Goal: Information Seeking & Learning: Understand process/instructions

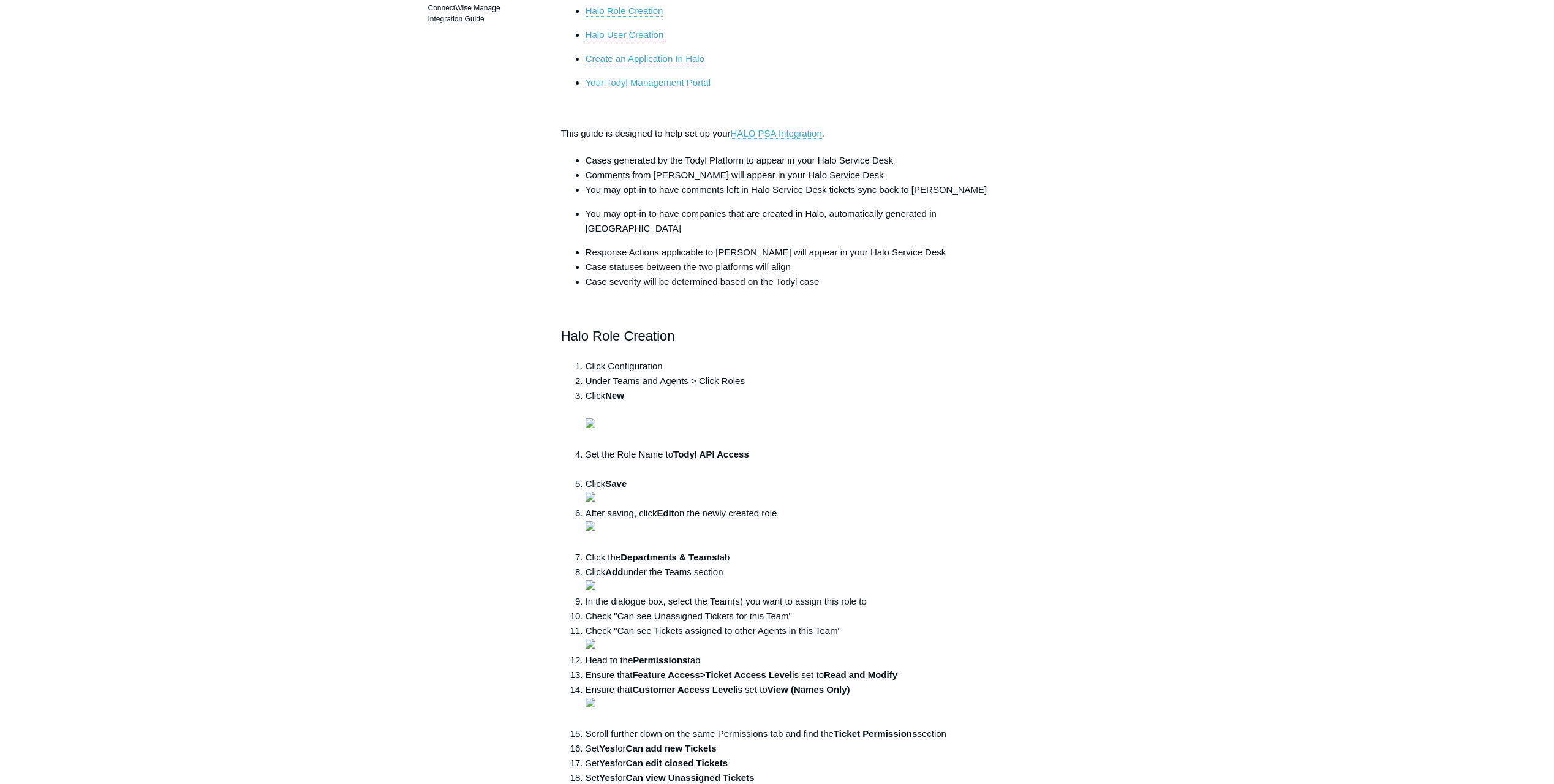
scroll to position [245, 0]
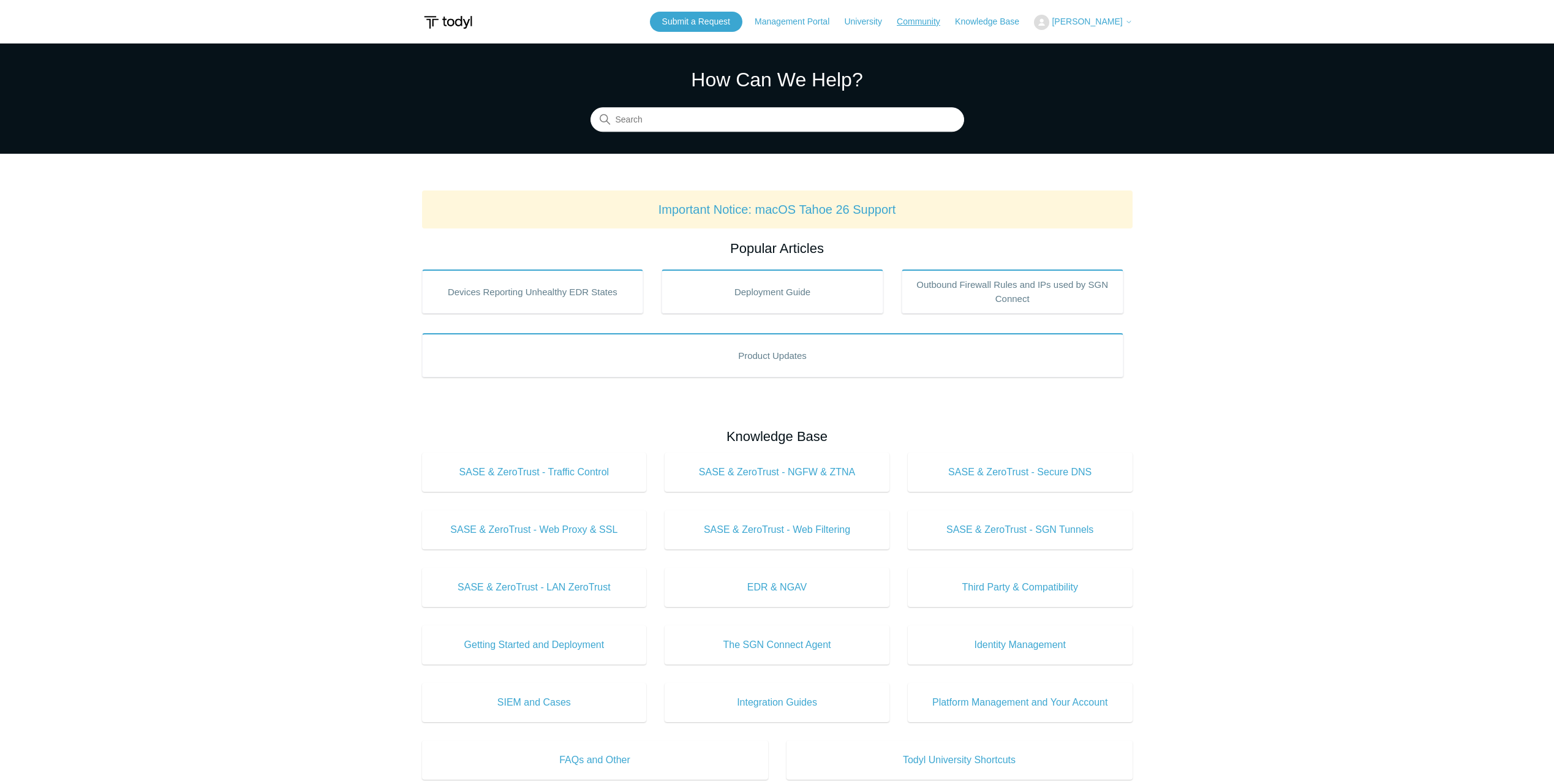
click at [952, 21] on link "Community" at bounding box center [925, 22] width 56 height 13
click at [1123, 21] on span "[PERSON_NAME]" at bounding box center [1091, 21] width 80 height 10
click at [1120, 44] on link "My Support Requests" at bounding box center [1094, 48] width 120 height 21
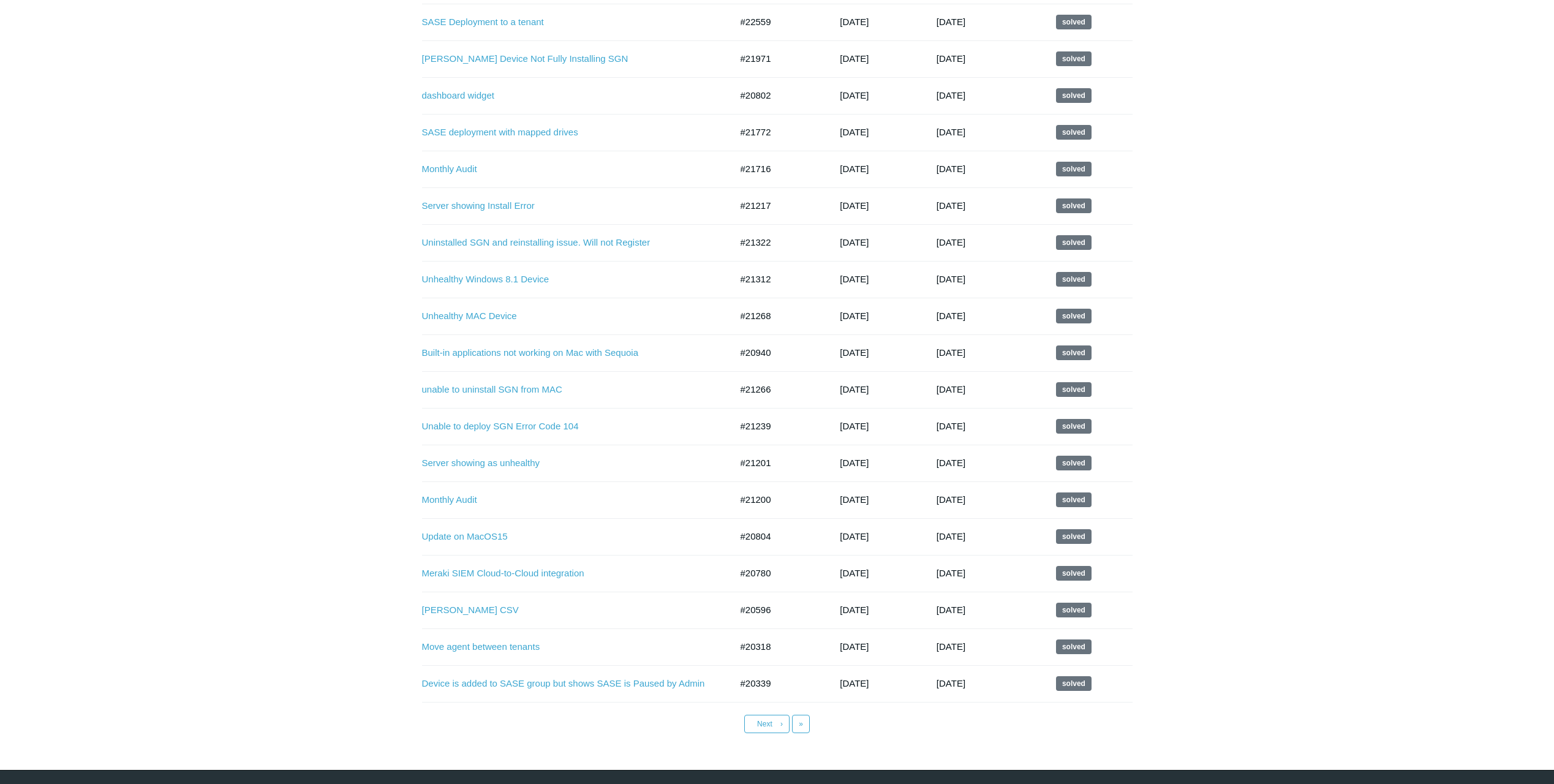
scroll to position [708, 0]
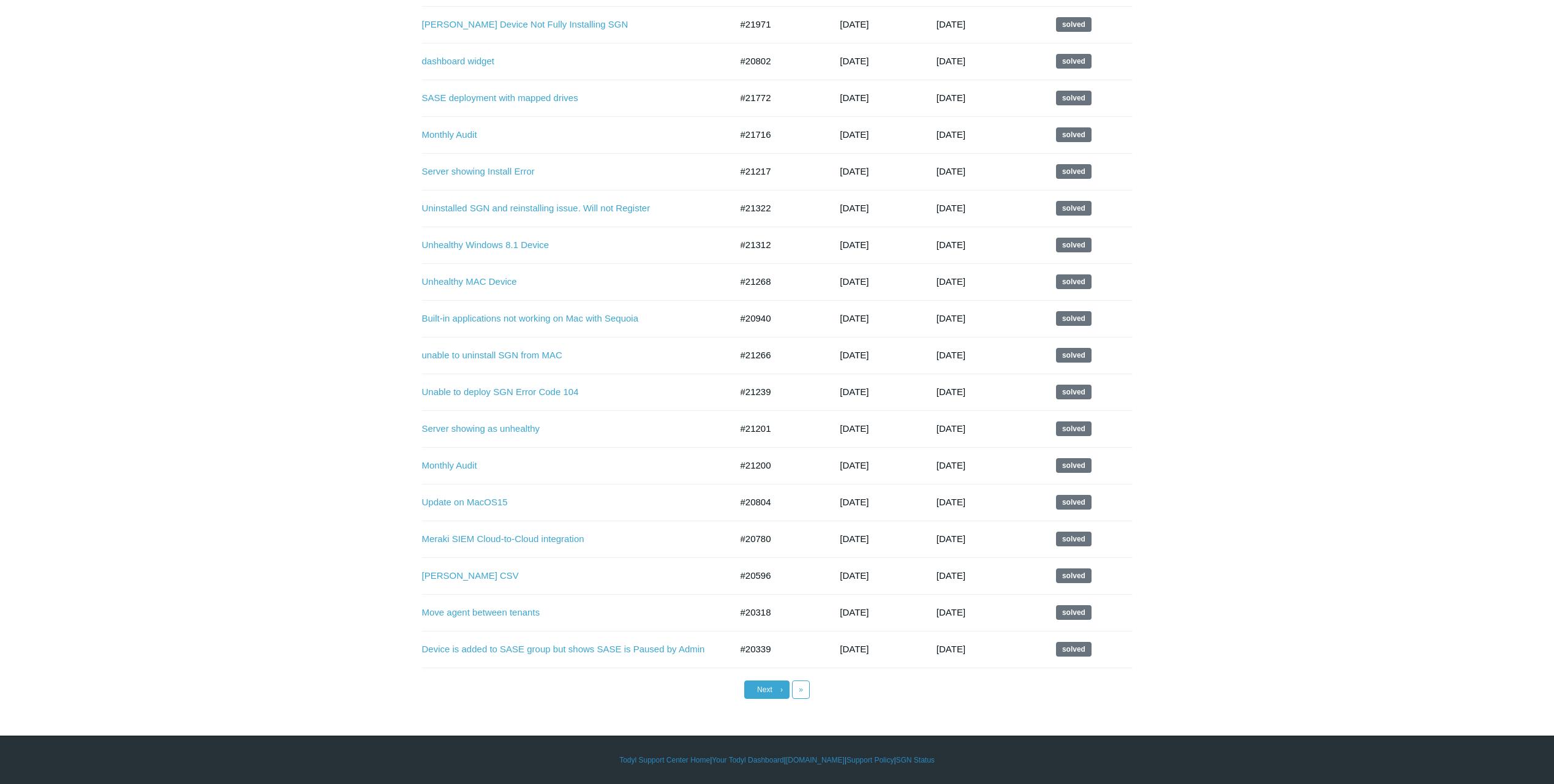
click at [758, 688] on span "Next" at bounding box center [765, 689] width 16 height 8
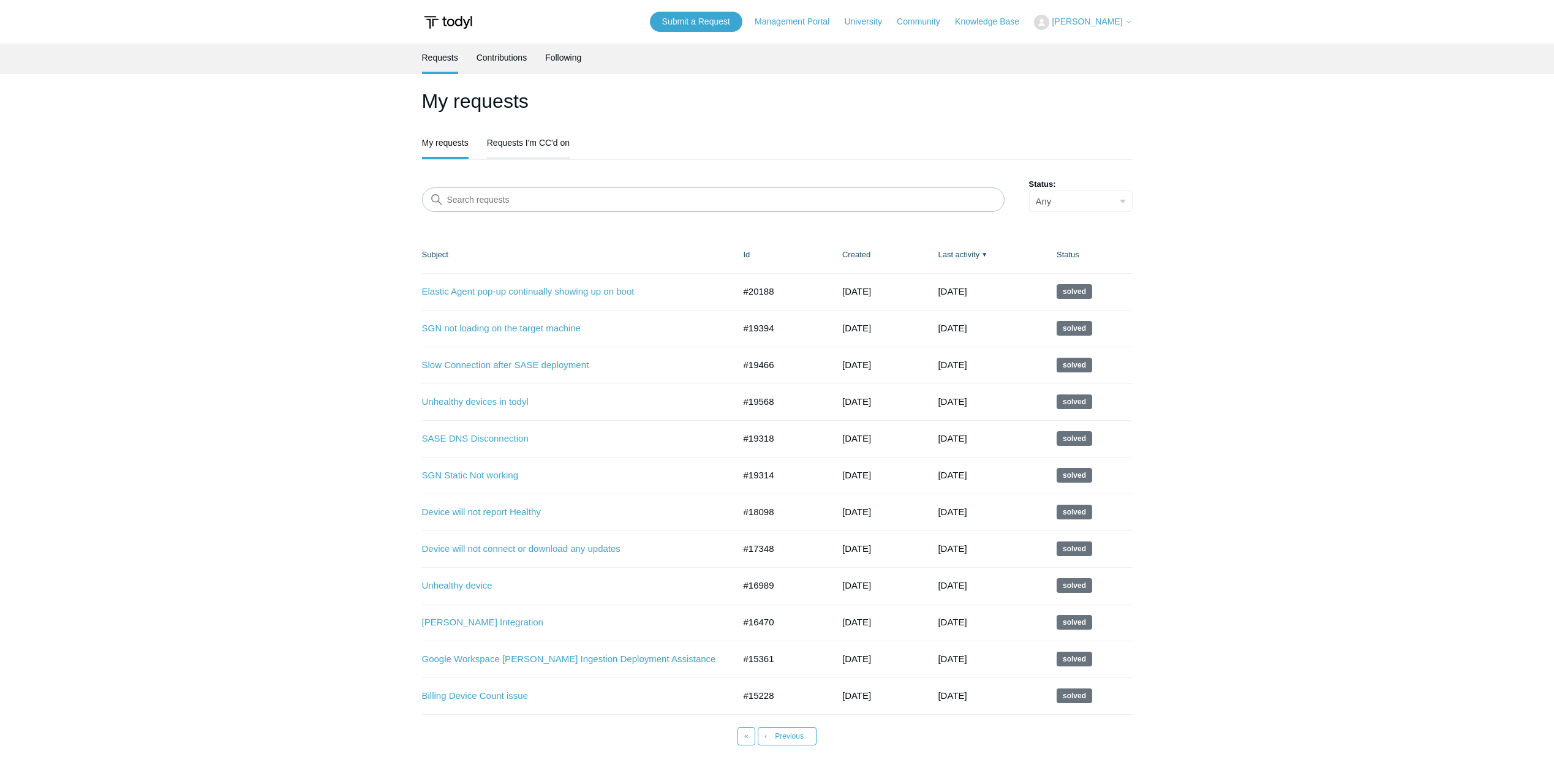
click at [514, 138] on link "Requests I'm CC'd on" at bounding box center [528, 142] width 83 height 25
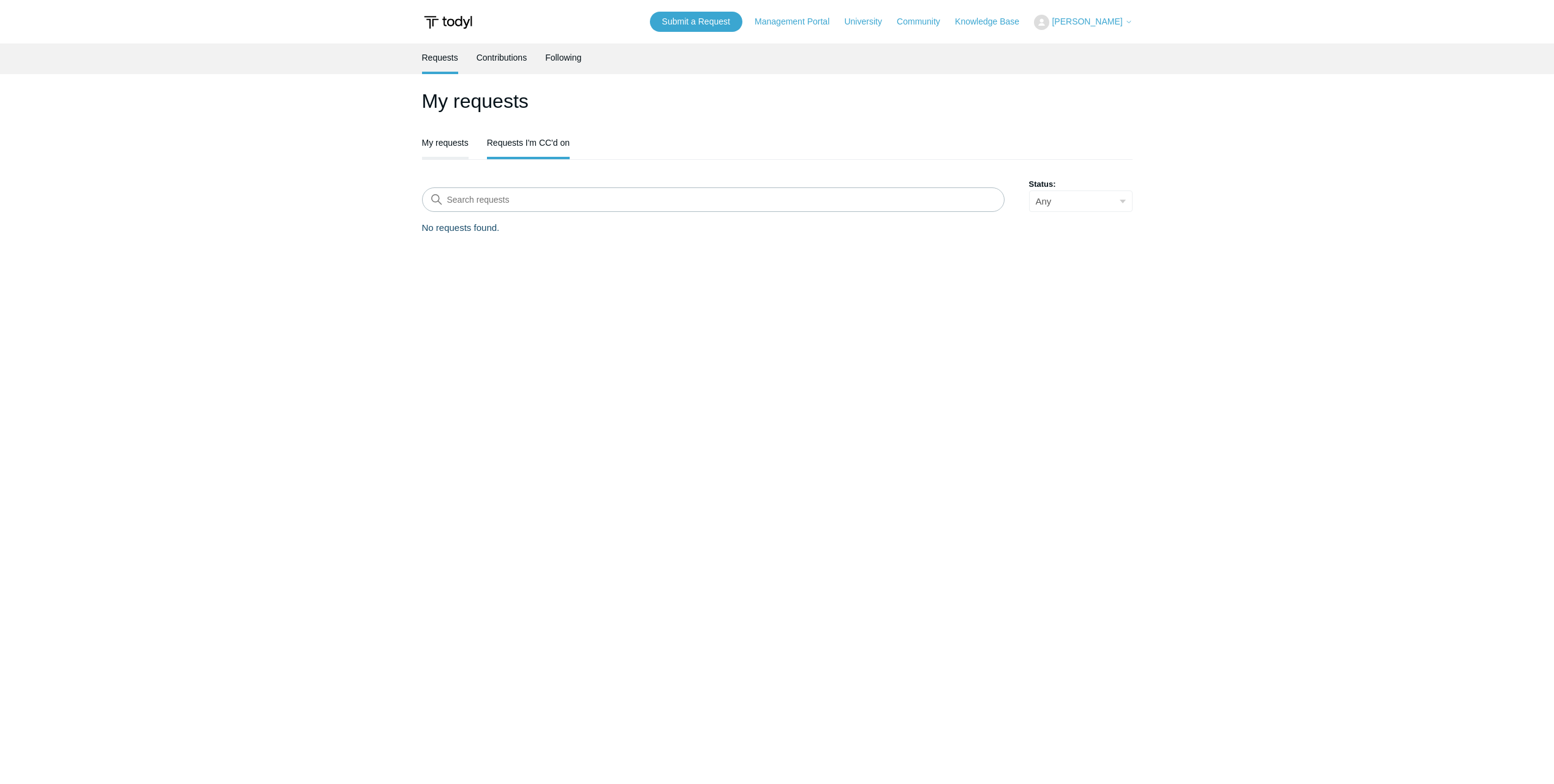
click at [449, 140] on link "My requests" at bounding box center [446, 142] width 47 height 25
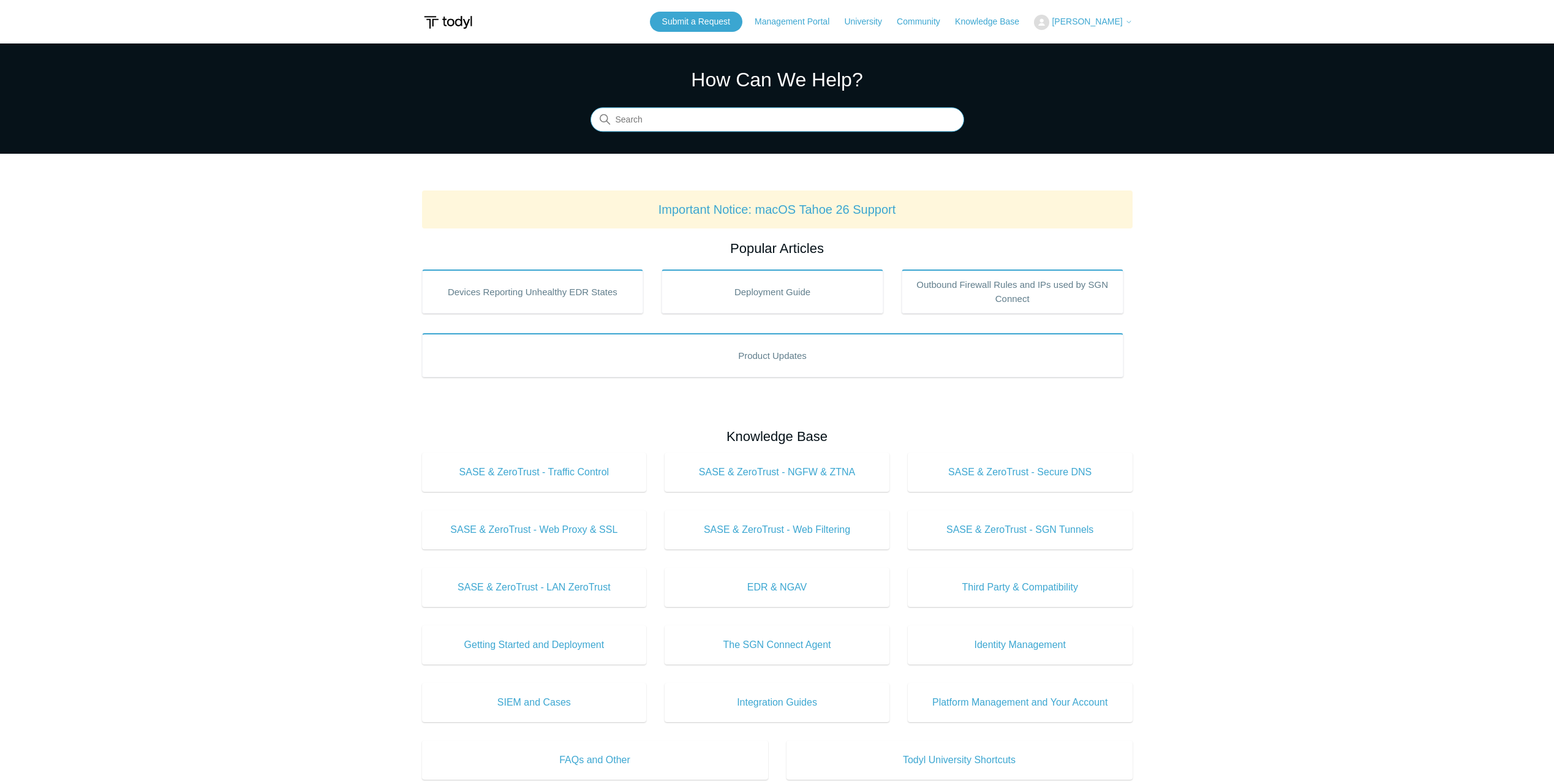
click at [705, 127] on input "Search" at bounding box center [777, 120] width 373 height 25
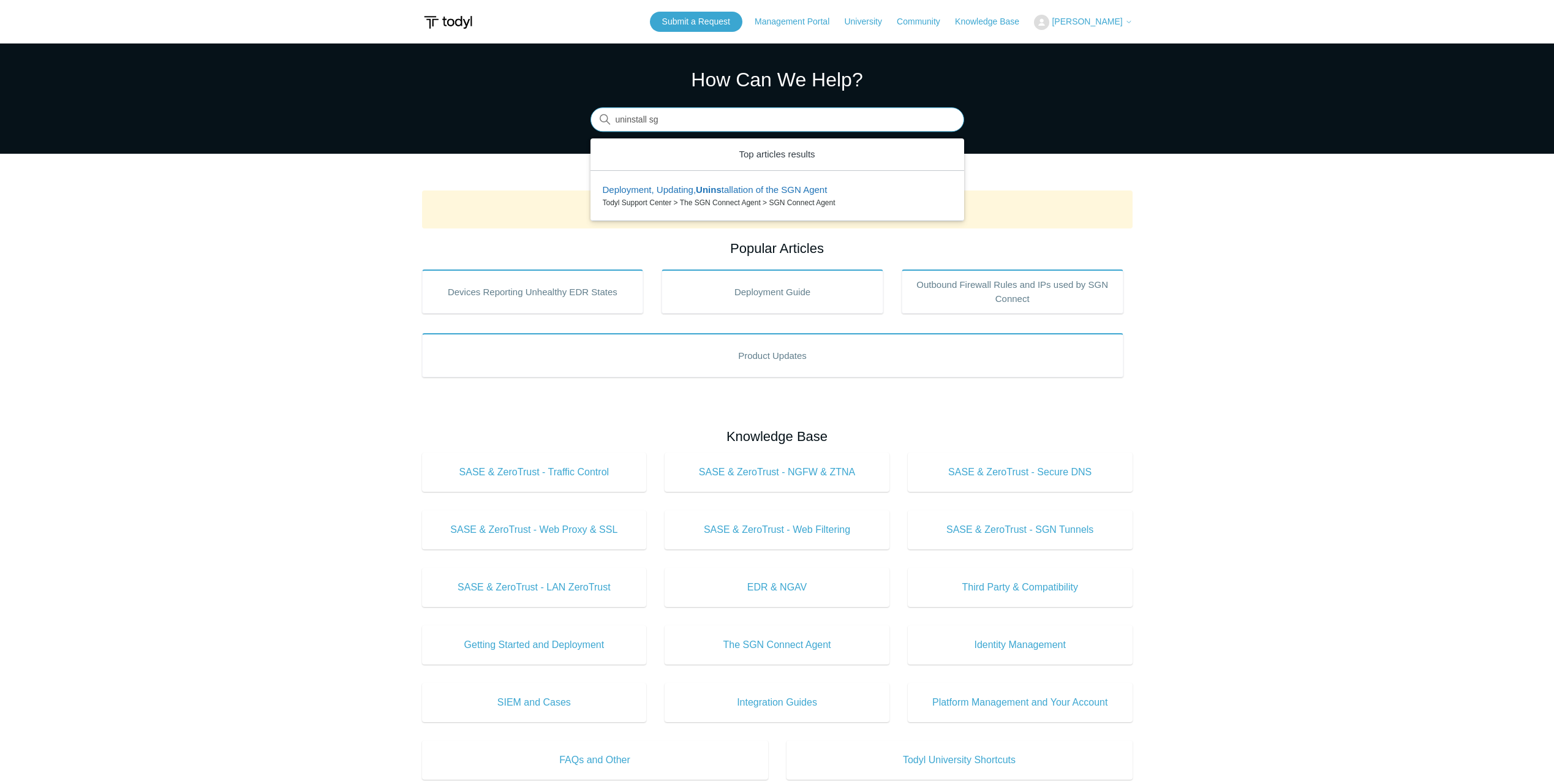
type input "uninstall sgn"
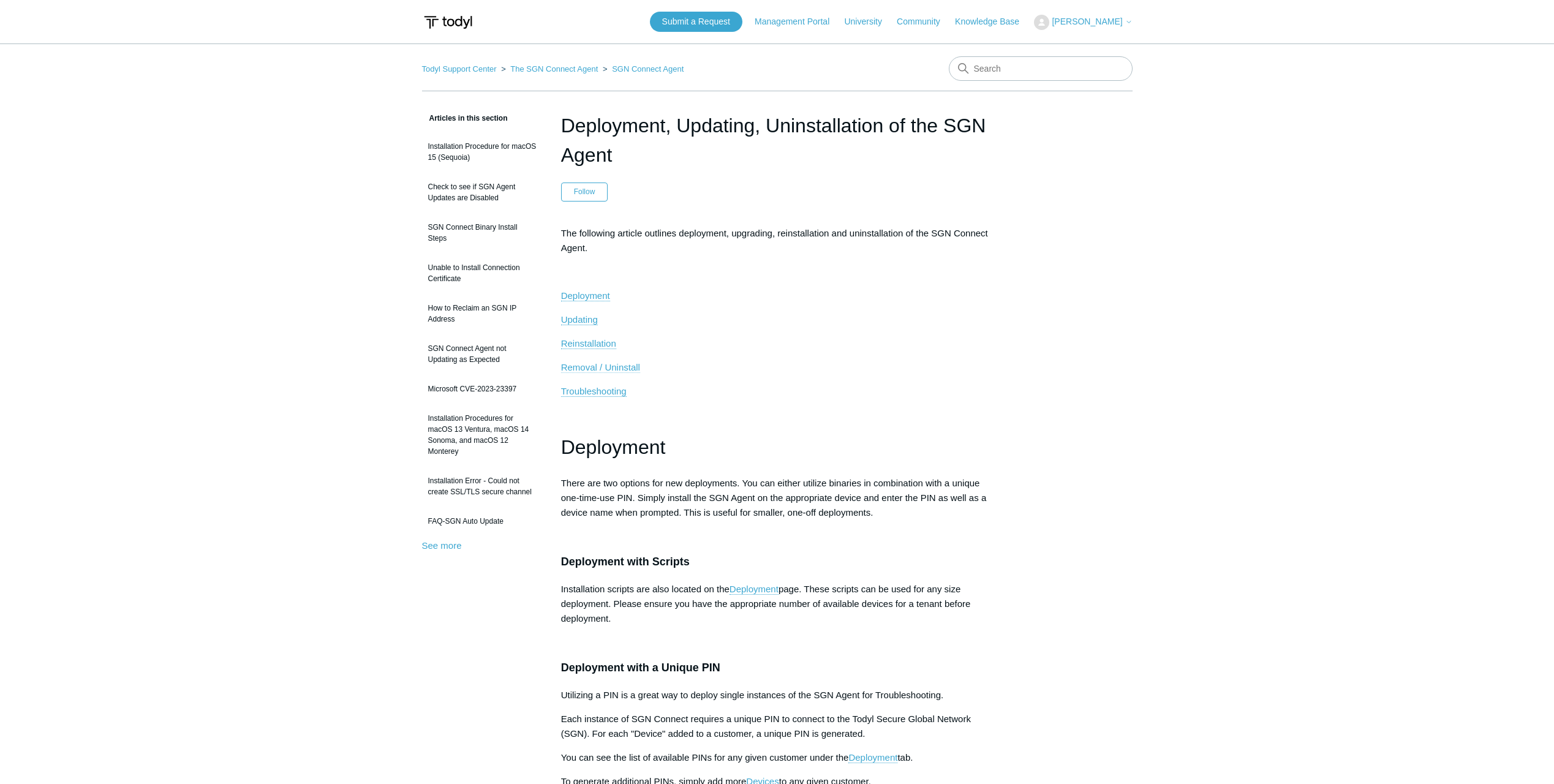
click at [614, 366] on span "Removal / Uninstall" at bounding box center [601, 367] width 79 height 11
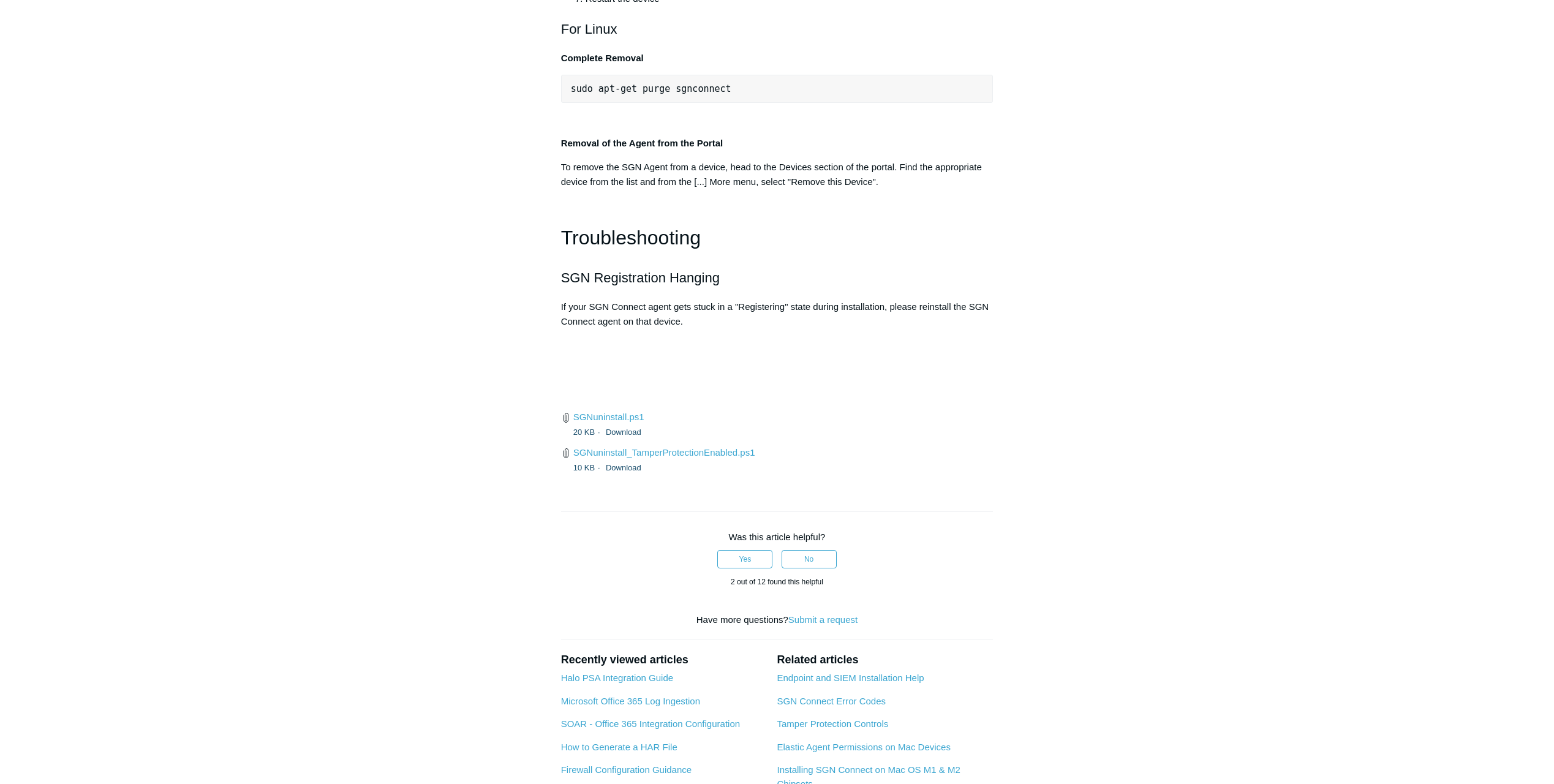
scroll to position [2688, 0]
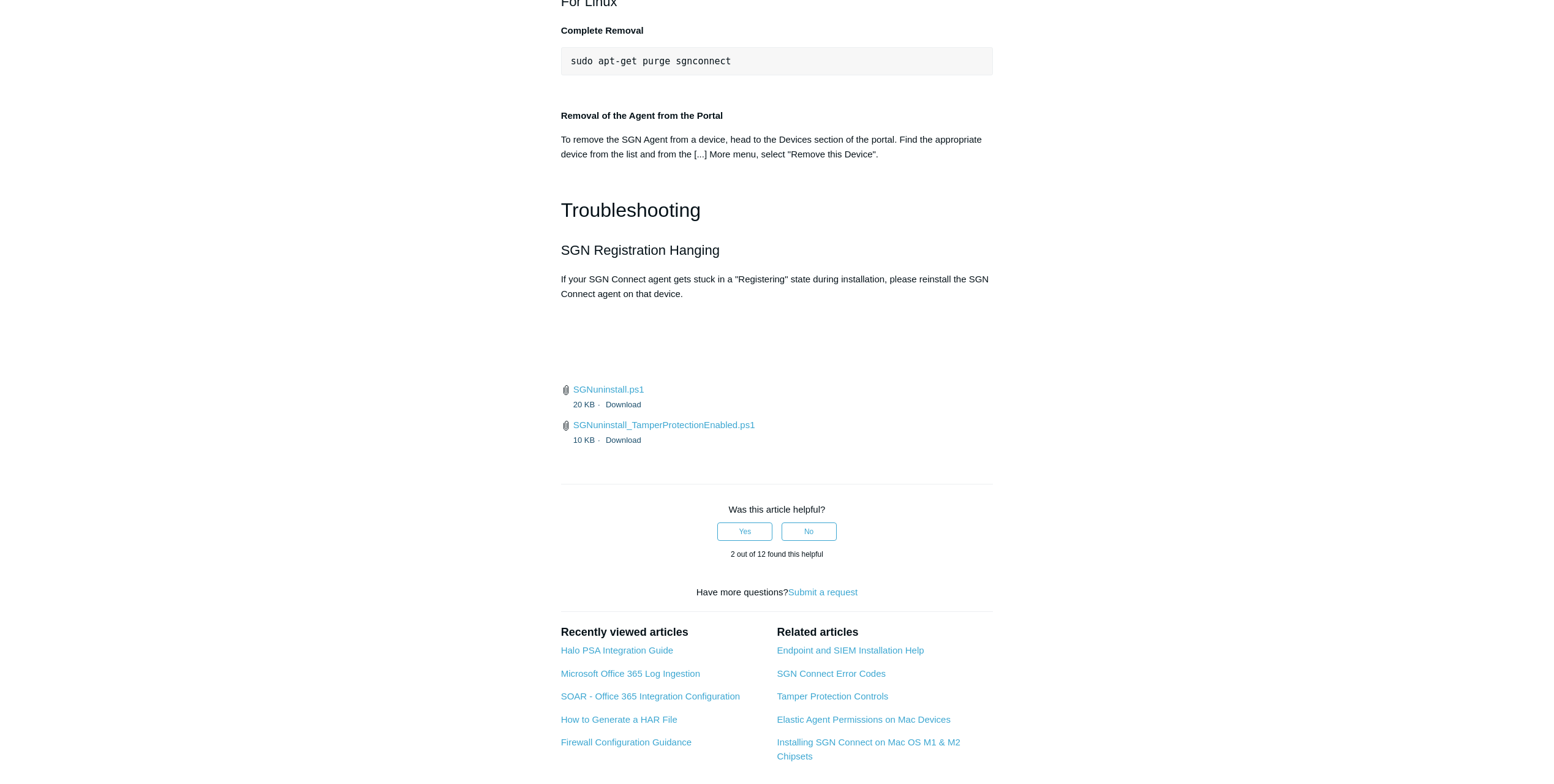
drag, startPoint x: 560, startPoint y: 323, endPoint x: 668, endPoint y: 458, distance: 172.9
drag, startPoint x: 668, startPoint y: 458, endPoint x: 643, endPoint y: 394, distance: 68.7
copy div "Manual Uninstall and Fingerprint Wipe Within Windows, navigate to "Add or Remov…"
